Goal: Check status: Check status

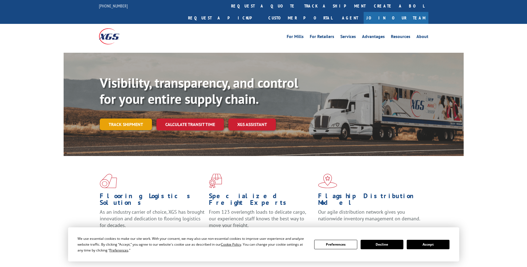
click at [127, 119] on link "Track shipment" at bounding box center [126, 125] width 52 height 12
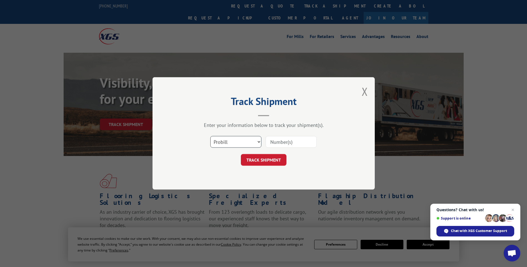
click at [259, 141] on select "Select category... Probill BOL PO" at bounding box center [235, 142] width 51 height 12
click at [210, 136] on select "Select category... Probill BOL PO" at bounding box center [235, 142] width 51 height 12
click at [308, 143] on input at bounding box center [290, 142] width 51 height 12
click at [292, 142] on input "174967786" at bounding box center [290, 142] width 51 height 12
type input "17496776"
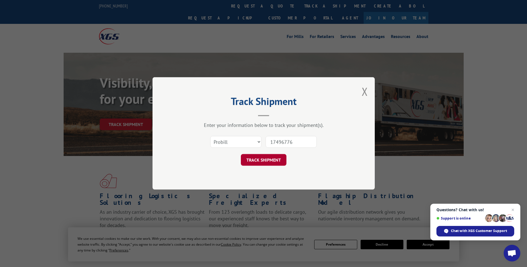
click at [277, 160] on button "TRACK SHIPMENT" at bounding box center [264, 160] width 46 height 12
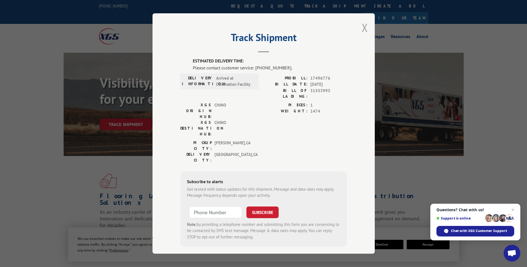
click at [362, 26] on button "Close modal" at bounding box center [365, 27] width 6 height 15
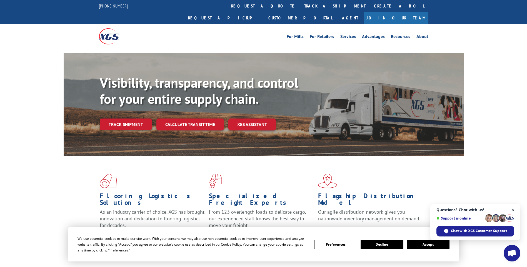
click at [513, 209] on span "Close chat" at bounding box center [512, 210] width 7 height 7
